Goal: Find specific page/section: Find specific page/section

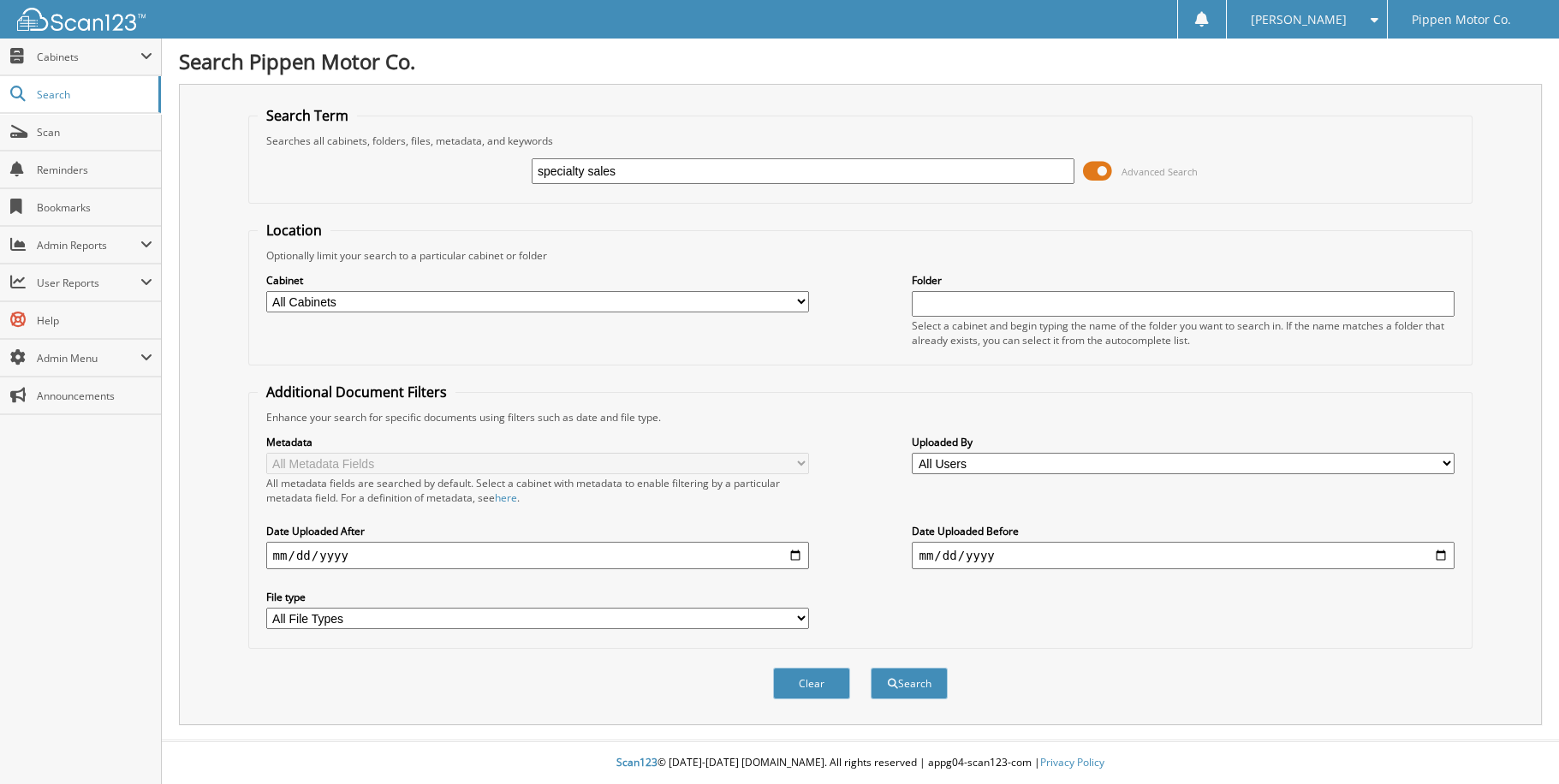
type input "specialty sales"
click at [799, 297] on select "All Cabinets ACCOUNTING CAR DEALS MONTH END PARTS INVOICE REPAIR ORDERS Needs F…" at bounding box center [538, 302] width 543 height 22
select select "5338"
click at [266, 291] on select "All Cabinets ACCOUNTING CAR DEALS MONTH END PARTS INVOICE REPAIR ORDERS Needs F…" at bounding box center [538, 302] width 543 height 22
click at [916, 670] on button "Search" at bounding box center [909, 683] width 77 height 32
